Goal: Task Accomplishment & Management: Manage account settings

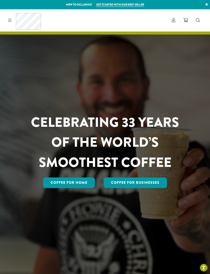
click at [176, 22] on link "Account" at bounding box center [174, 20] width 12 height 8
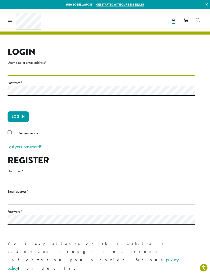
click at [12, 70] on input "Username or email address *" at bounding box center [101, 71] width 187 height 10
type input "**********"
click at [18, 116] on button "Log in" at bounding box center [18, 116] width 21 height 11
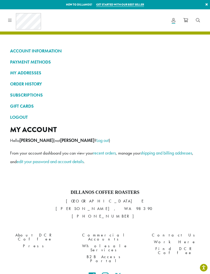
click at [34, 60] on link "PAYMENT METHODS" at bounding box center [105, 62] width 190 height 9
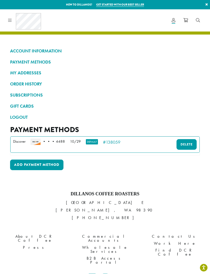
click at [182, 146] on link "Delete" at bounding box center [187, 144] width 20 height 11
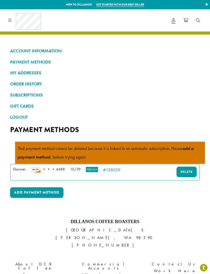
click at [40, 191] on link "Add payment method" at bounding box center [36, 192] width 53 height 11
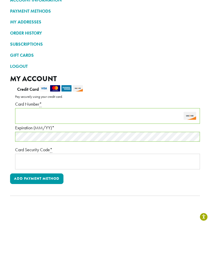
click at [40, 224] on button "Add payment method" at bounding box center [36, 229] width 53 height 11
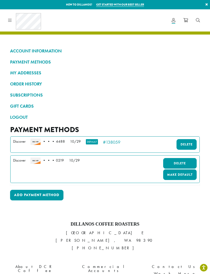
click at [185, 140] on link "Delete" at bounding box center [187, 144] width 20 height 11
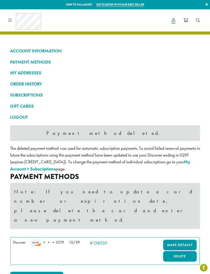
click at [180, 240] on link "Make default" at bounding box center [180, 245] width 34 height 11
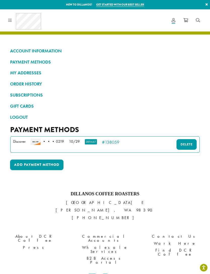
click at [15, 113] on link "LOGOUT" at bounding box center [105, 117] width 190 height 9
